Goal: Information Seeking & Learning: Learn about a topic

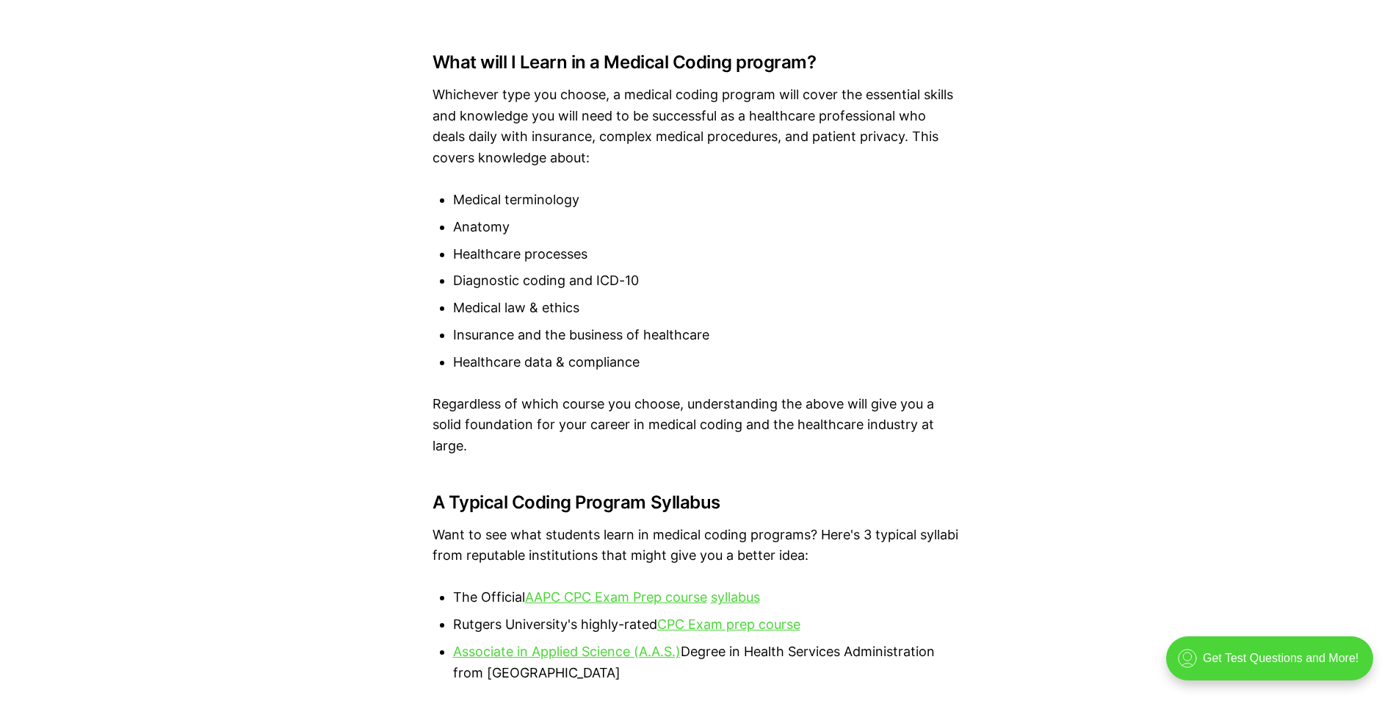
scroll to position [2717, 0]
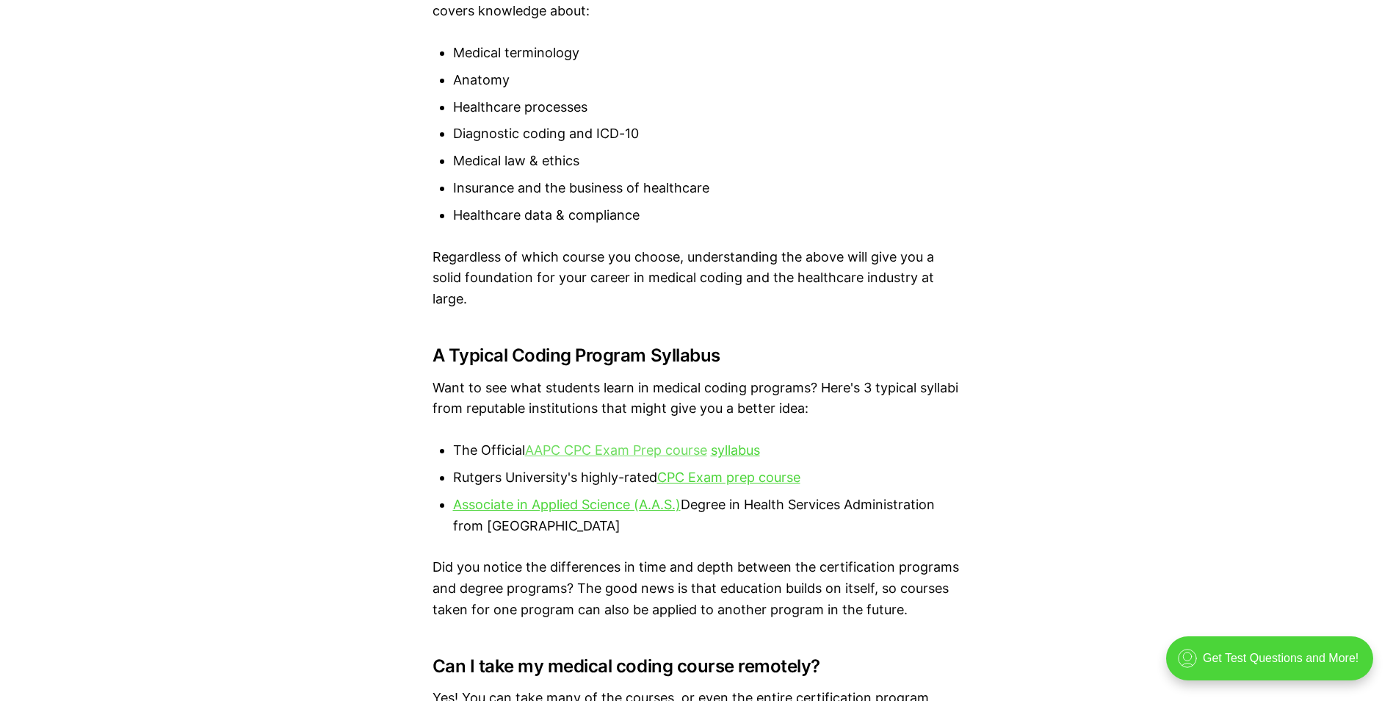
click at [620, 454] on link "AAPC CPC Exam Prep course" at bounding box center [616, 449] width 182 height 15
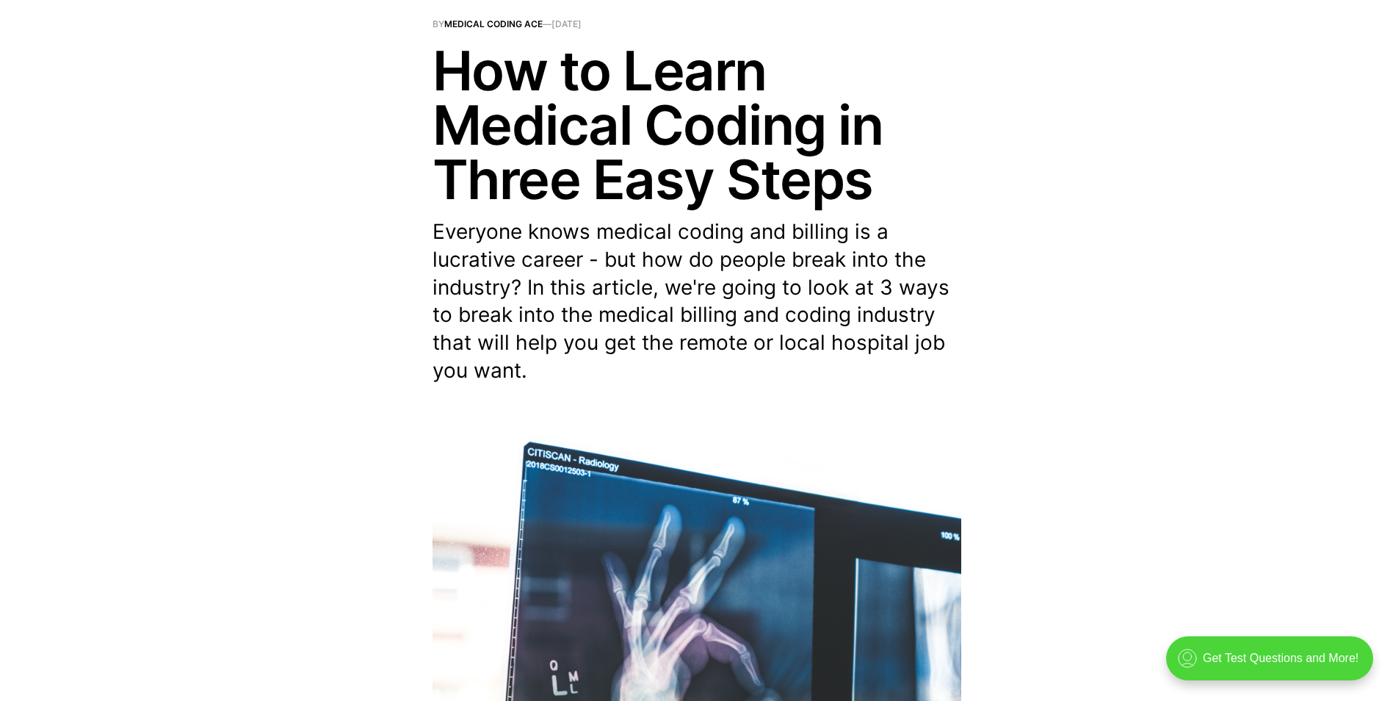
scroll to position [0, 0]
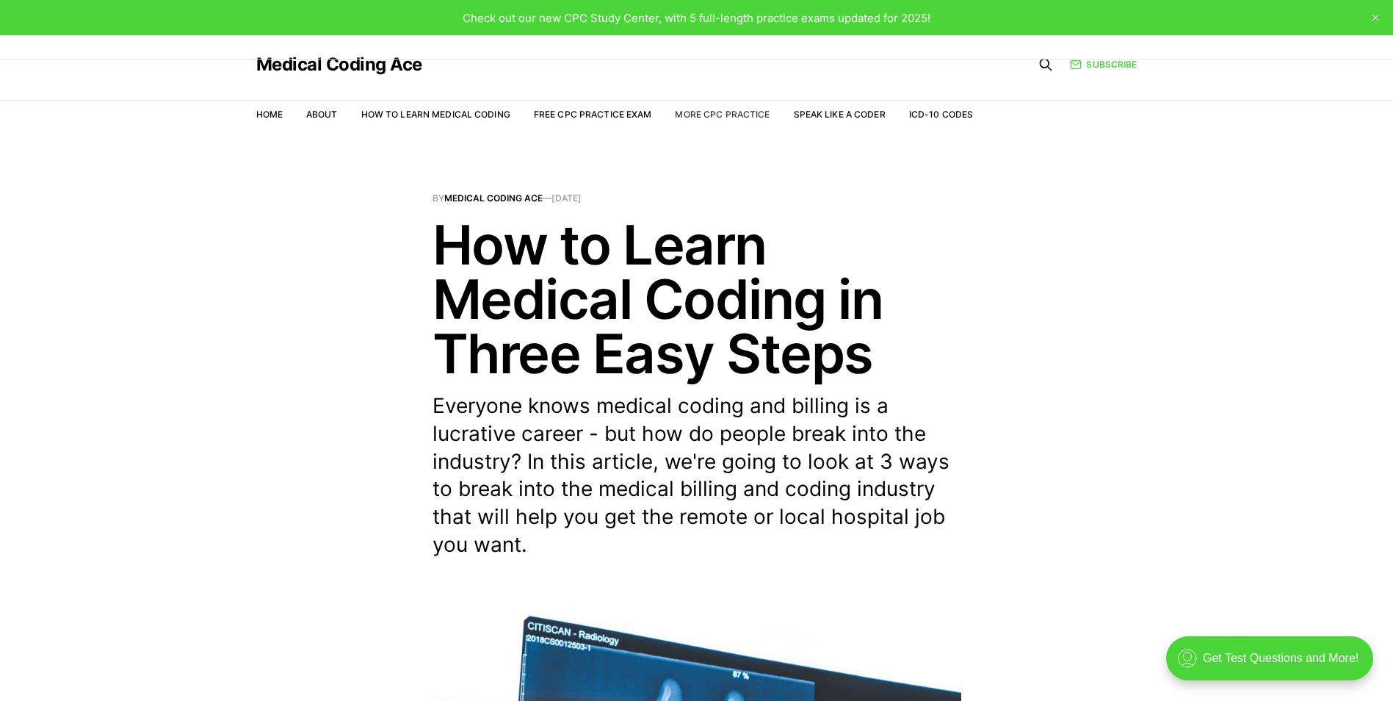
click at [701, 113] on link "More CPC Practice" at bounding box center [722, 114] width 95 height 11
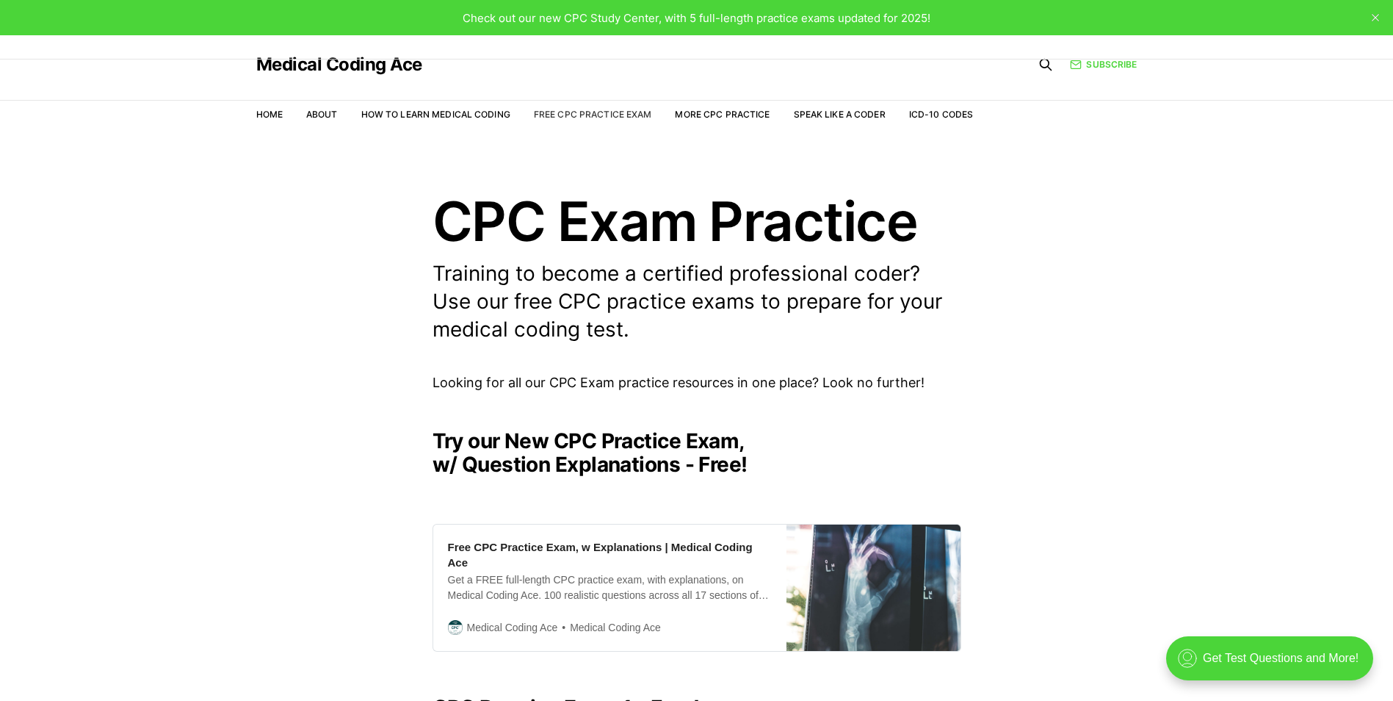
click at [587, 112] on link "Free CPC Practice Exam" at bounding box center [593, 114] width 118 height 11
